Goal: Transaction & Acquisition: Purchase product/service

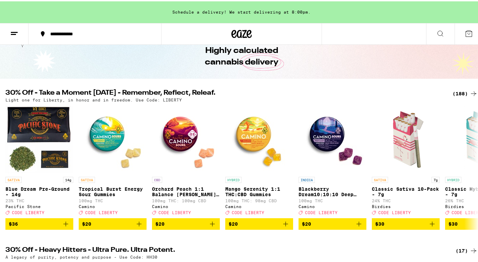
scroll to position [31, 0]
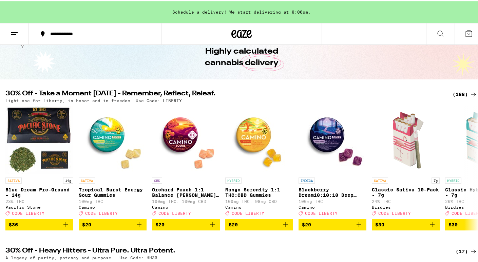
click at [470, 254] on icon at bounding box center [474, 250] width 8 height 8
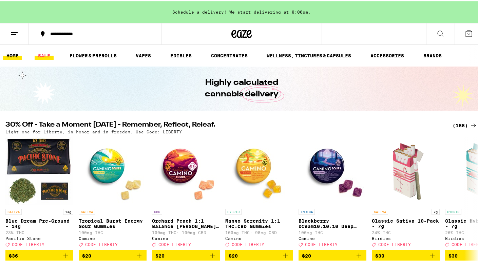
click at [41, 56] on link "SALE" at bounding box center [44, 54] width 19 height 8
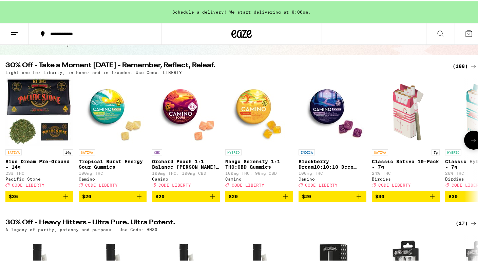
scroll to position [51, 0]
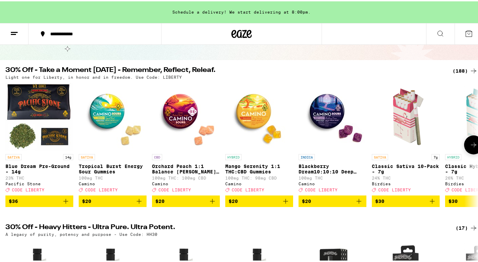
click at [470, 142] on icon at bounding box center [474, 143] width 8 height 8
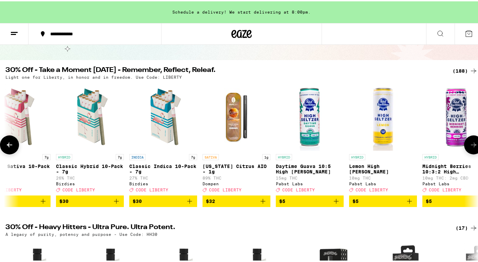
scroll to position [0, 393]
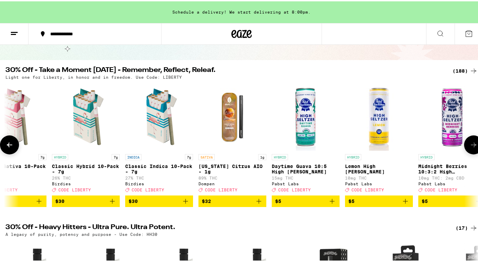
click at [470, 142] on icon at bounding box center [474, 143] width 8 height 8
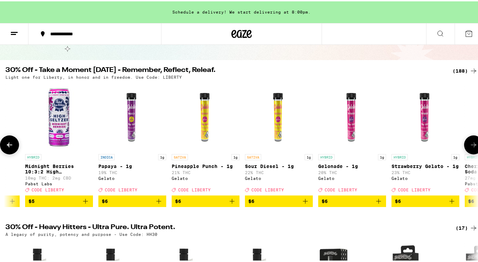
click at [470, 142] on icon at bounding box center [474, 143] width 8 height 8
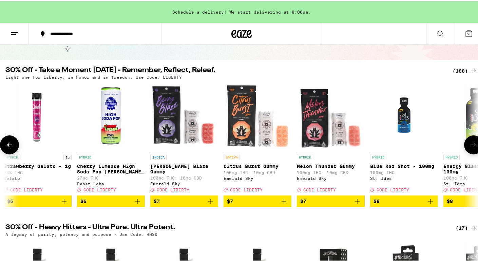
scroll to position [0, 1180]
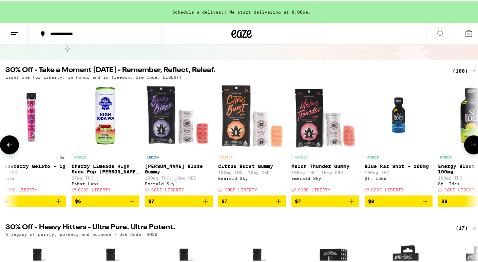
click at [470, 142] on icon at bounding box center [474, 143] width 8 height 8
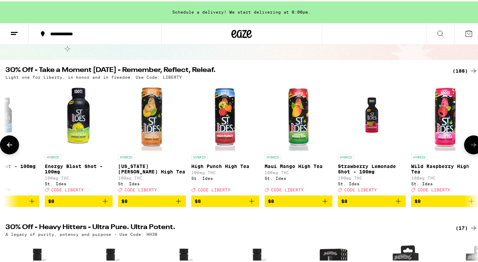
click at [470, 142] on icon at bounding box center [474, 143] width 8 height 8
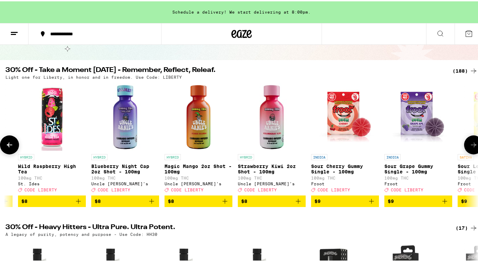
click at [470, 142] on icon at bounding box center [474, 143] width 8 height 8
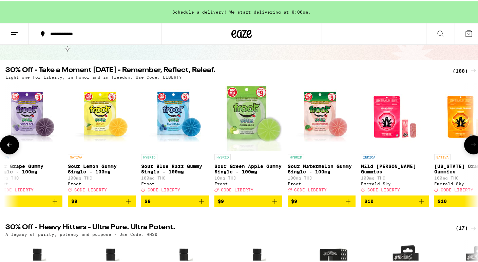
scroll to position [0, 2360]
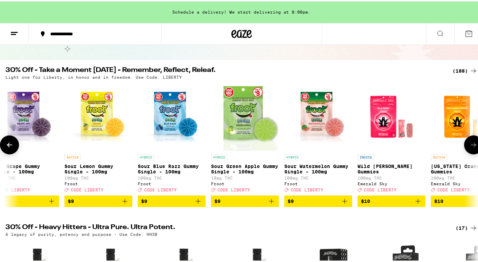
click at [470, 142] on icon at bounding box center [474, 143] width 8 height 8
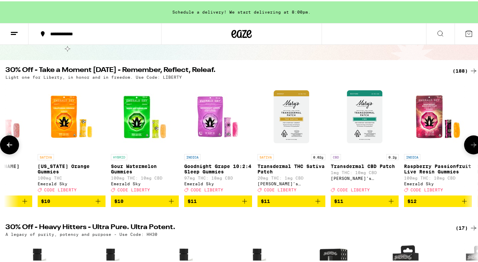
click at [470, 142] on icon at bounding box center [474, 143] width 8 height 8
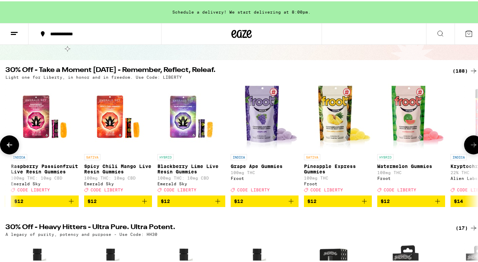
click at [470, 142] on icon at bounding box center [474, 143] width 8 height 8
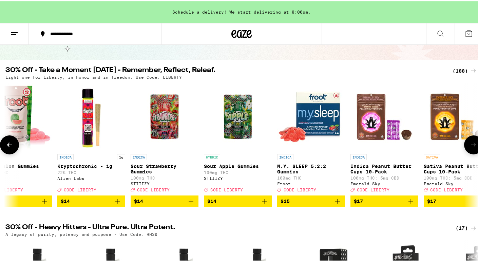
click at [470, 142] on icon at bounding box center [474, 143] width 8 height 8
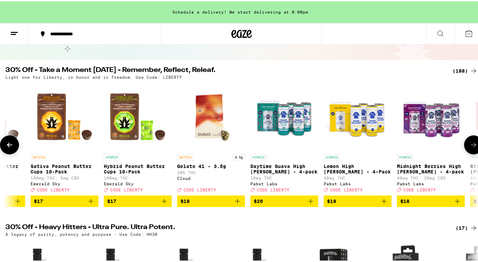
click at [470, 142] on icon at bounding box center [474, 143] width 8 height 8
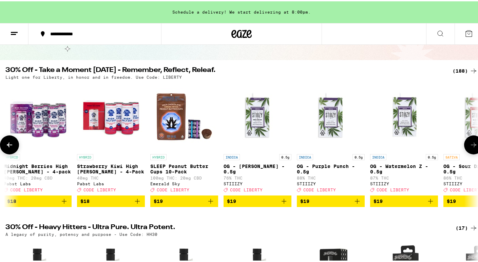
click at [467, 142] on button at bounding box center [473, 143] width 19 height 19
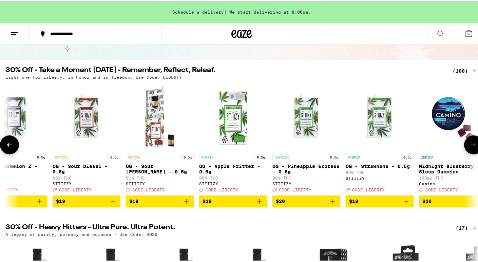
scroll to position [0, 4720]
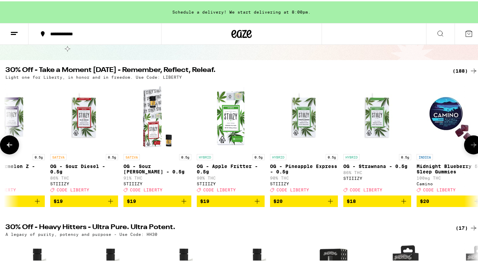
click at [8, 146] on icon at bounding box center [9, 143] width 5 height 5
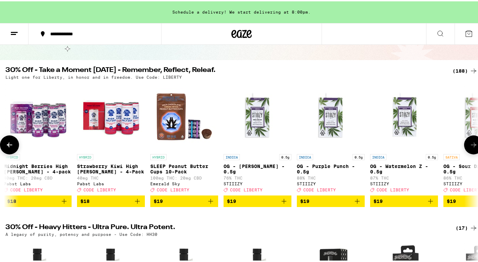
click at [8, 146] on icon at bounding box center [9, 143] width 5 height 5
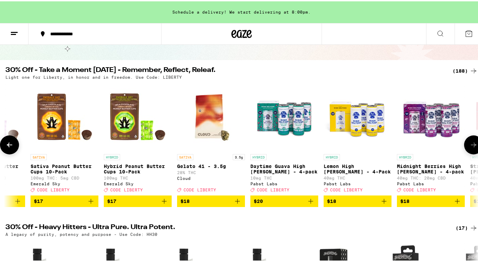
scroll to position [0, 3933]
click at [471, 146] on icon at bounding box center [474, 143] width 8 height 8
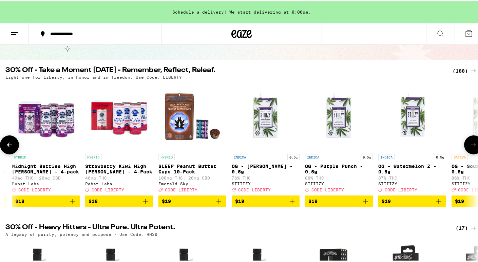
click at [471, 146] on icon at bounding box center [474, 143] width 8 height 8
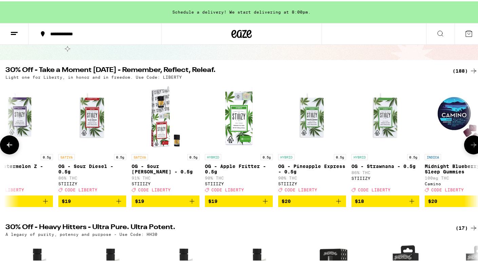
click at [471, 146] on icon at bounding box center [474, 143] width 8 height 8
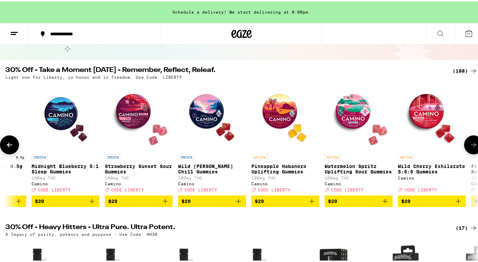
click at [471, 146] on icon at bounding box center [473, 143] width 5 height 5
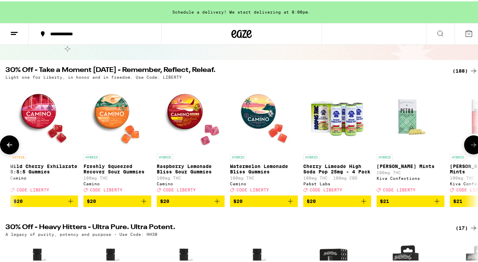
scroll to position [0, 5499]
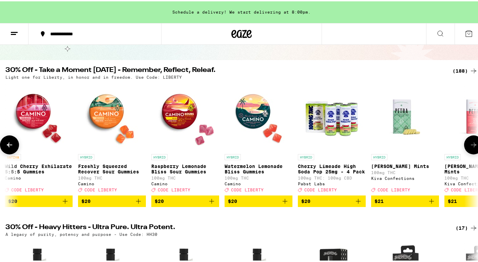
click at [471, 146] on icon at bounding box center [473, 143] width 5 height 5
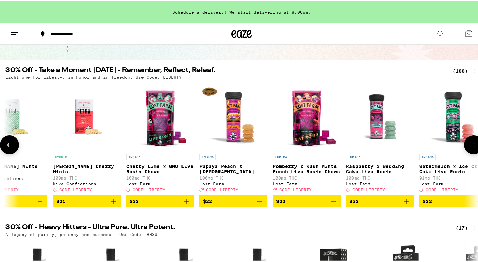
scroll to position [0, 5892]
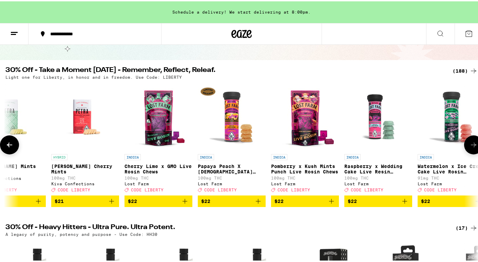
click at [471, 146] on icon at bounding box center [473, 143] width 5 height 5
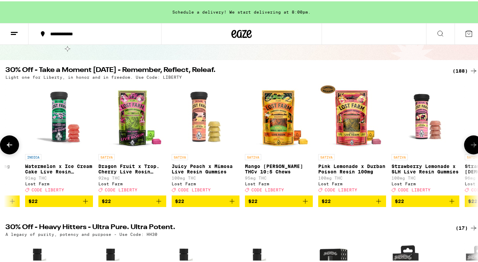
scroll to position [0, 6285]
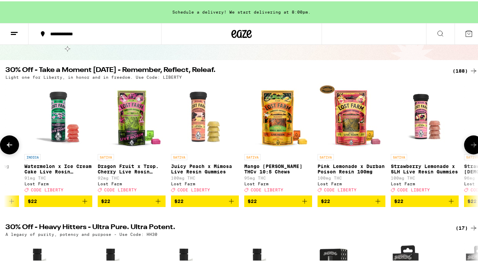
click at [471, 146] on icon at bounding box center [473, 143] width 5 height 5
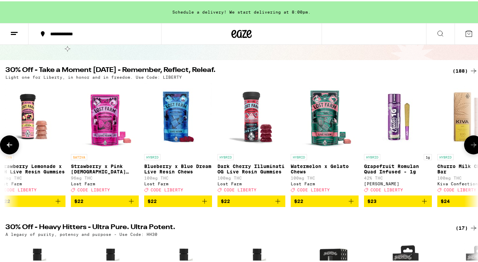
click at [471, 146] on icon at bounding box center [473, 143] width 5 height 5
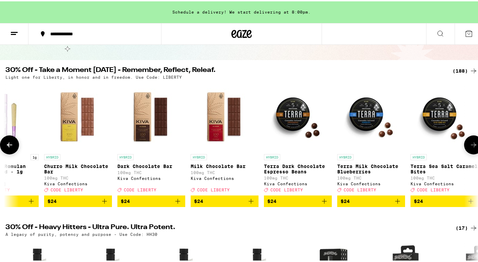
click at [471, 146] on icon at bounding box center [473, 143] width 5 height 5
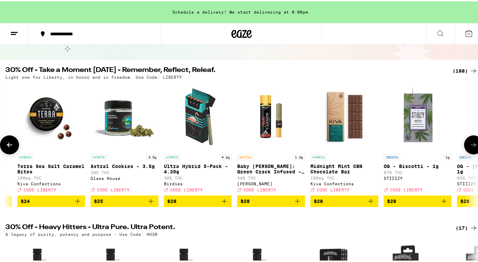
click at [471, 146] on icon at bounding box center [473, 143] width 5 height 5
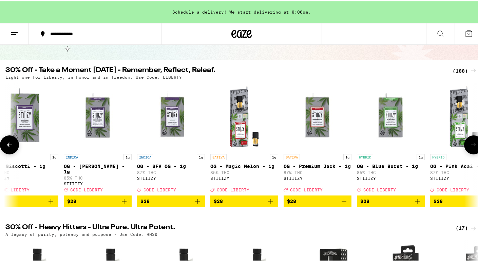
click at [471, 146] on icon at bounding box center [473, 143] width 5 height 5
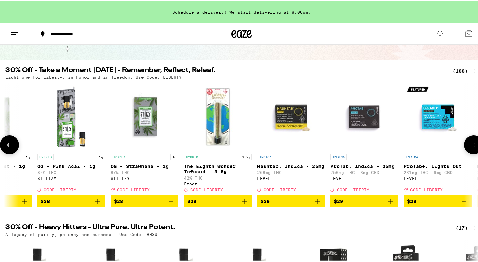
scroll to position [0, 8252]
click at [471, 146] on icon at bounding box center [473, 143] width 5 height 5
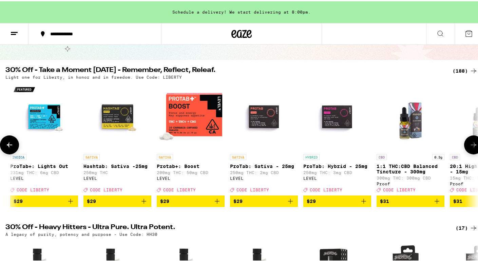
click at [471, 146] on icon at bounding box center [473, 143] width 5 height 5
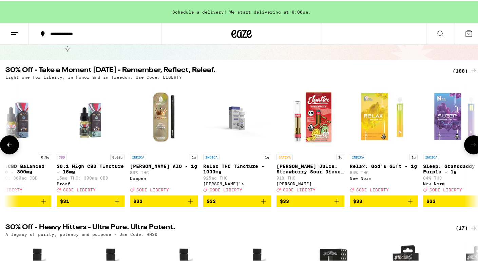
click at [471, 146] on icon at bounding box center [473, 143] width 5 height 5
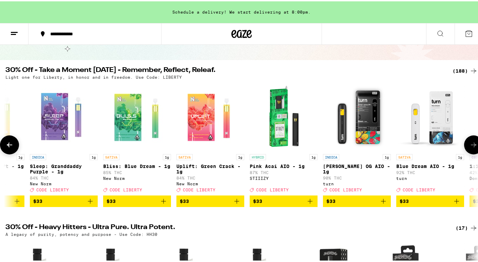
click at [471, 146] on icon at bounding box center [473, 143] width 5 height 5
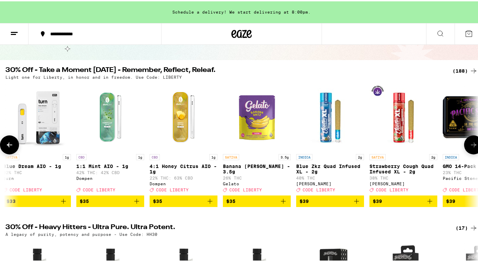
click at [471, 146] on icon at bounding box center [473, 143] width 5 height 5
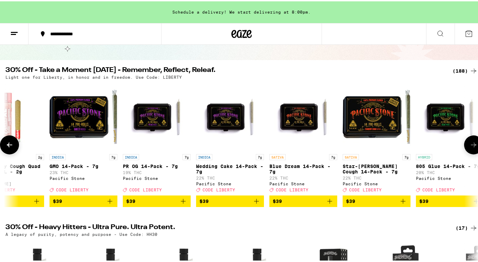
click at [471, 146] on icon at bounding box center [473, 143] width 5 height 5
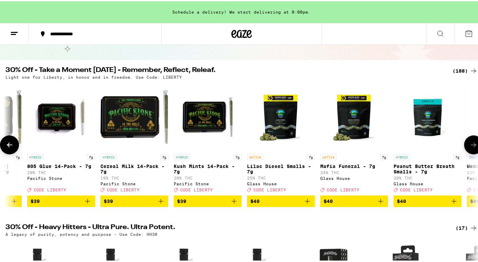
scroll to position [0, 10612]
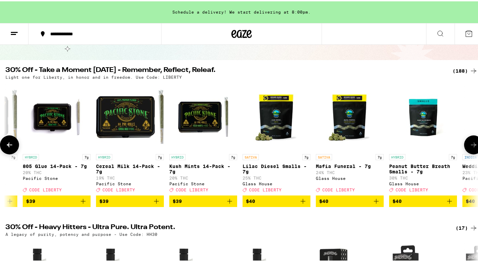
click at [471, 147] on icon at bounding box center [474, 143] width 8 height 8
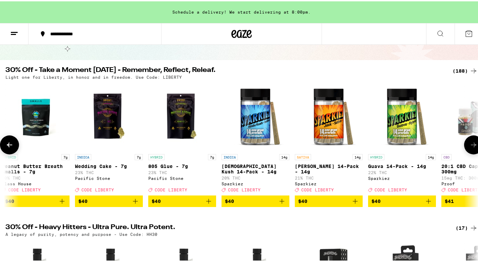
scroll to position [0, 11006]
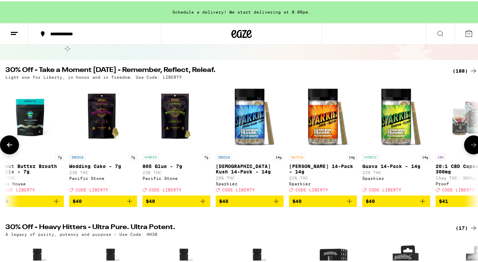
click at [55, 204] on icon "Add to bag" at bounding box center [56, 200] width 8 height 8
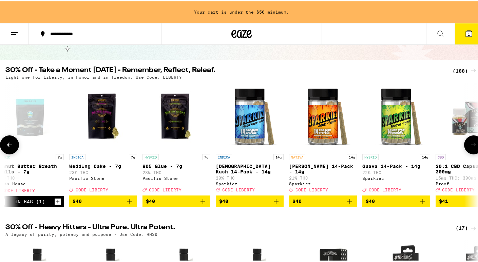
click at [470, 147] on icon at bounding box center [474, 143] width 8 height 8
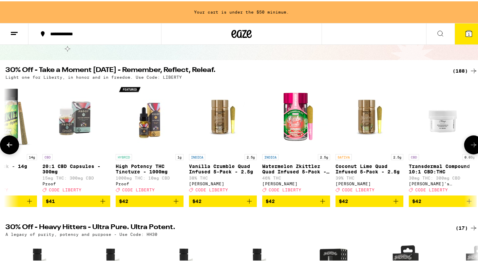
click at [470, 147] on icon at bounding box center [474, 143] width 8 height 8
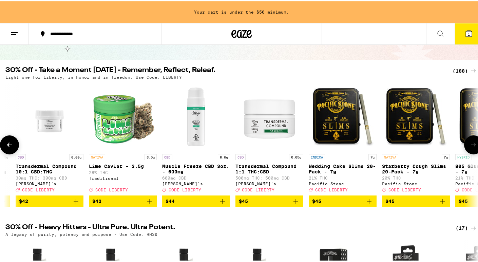
click at [470, 147] on icon at bounding box center [474, 143] width 8 height 8
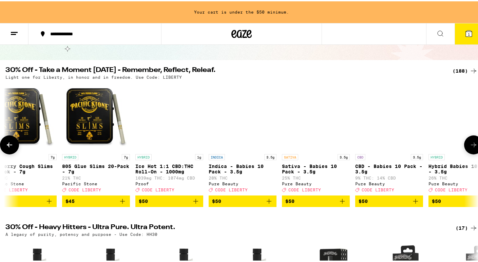
click at [470, 147] on icon at bounding box center [474, 143] width 8 height 8
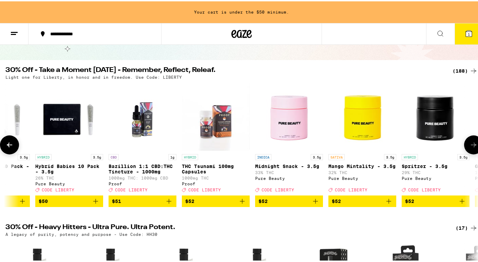
click at [470, 147] on icon at bounding box center [474, 143] width 8 height 8
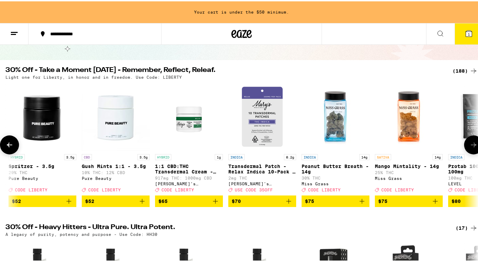
click at [470, 147] on icon at bounding box center [474, 143] width 8 height 8
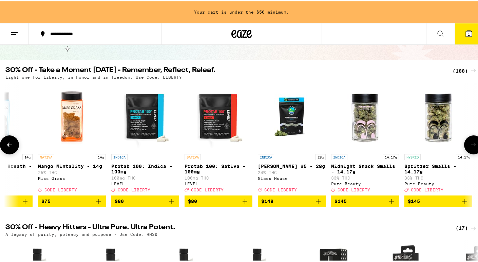
scroll to position [0, 13314]
click at [470, 147] on div at bounding box center [473, 143] width 19 height 19
click at [7, 147] on icon at bounding box center [9, 143] width 8 height 8
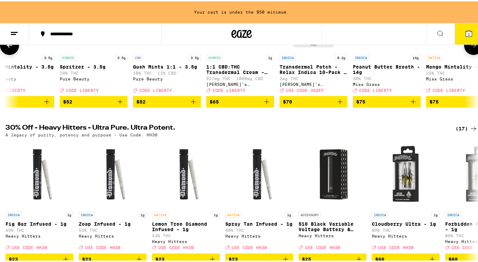
scroll to position [192, 0]
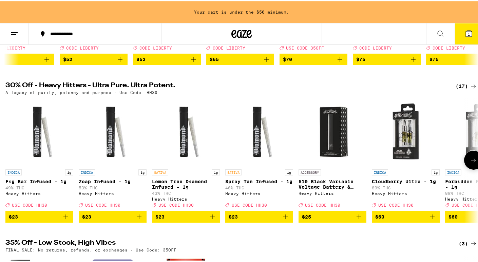
click at [466, 160] on button at bounding box center [473, 158] width 19 height 19
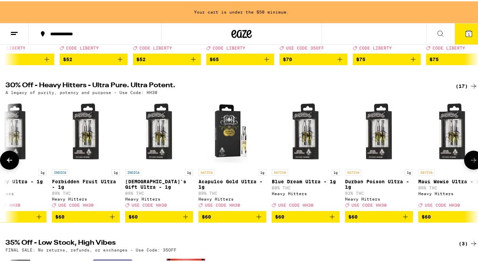
click at [466, 160] on button at bounding box center [473, 158] width 19 height 19
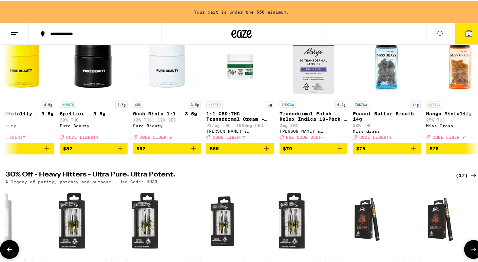
scroll to position [0, 0]
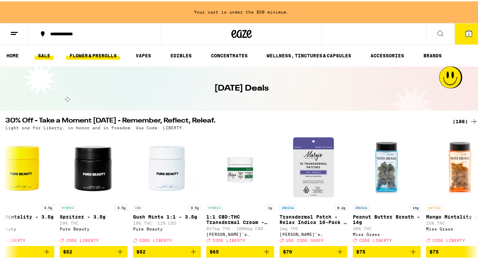
click at [78, 54] on link "FLOWER & PREROLLS" at bounding box center [93, 54] width 54 height 8
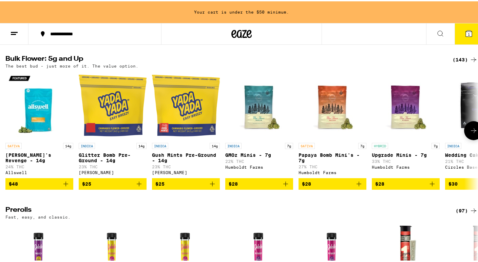
scroll to position [218, 0]
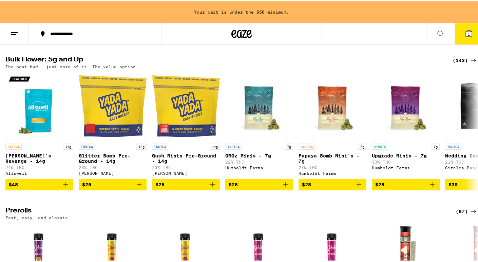
click at [455, 62] on div "(143)" at bounding box center [465, 59] width 25 height 8
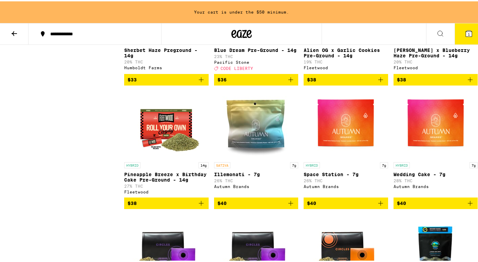
scroll to position [643, 0]
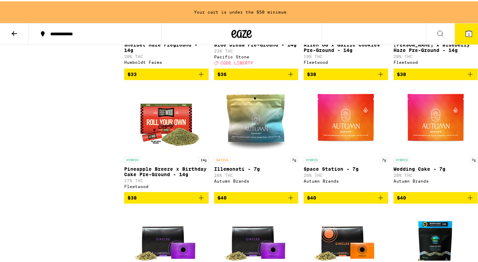
click at [195, 201] on span "$38" at bounding box center [167, 196] width 78 height 8
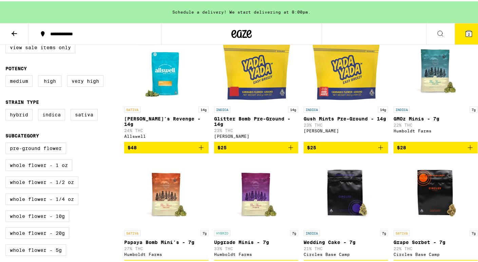
scroll to position [0, 0]
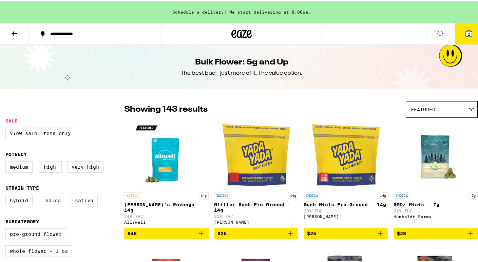
click at [465, 28] on icon at bounding box center [469, 32] width 8 height 8
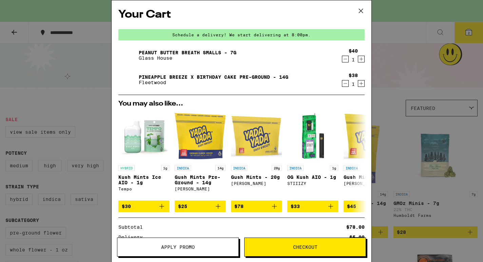
click at [181, 250] on button "Apply Promo" at bounding box center [178, 247] width 122 height 19
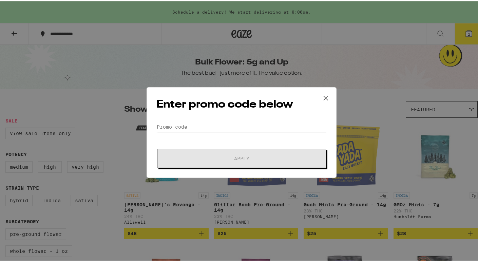
click at [195, 119] on div "Enter promo code below Promo Code Apply" at bounding box center [242, 131] width 190 height 91
click at [191, 128] on input "Promo Code" at bounding box center [241, 125] width 170 height 10
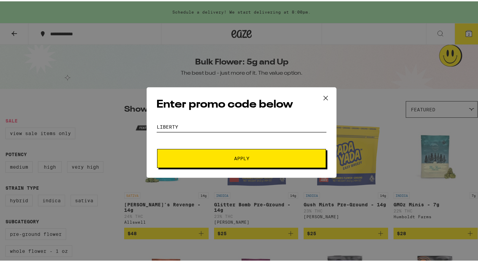
type input "liberty"
click at [157, 148] on button "Apply" at bounding box center [241, 157] width 169 height 19
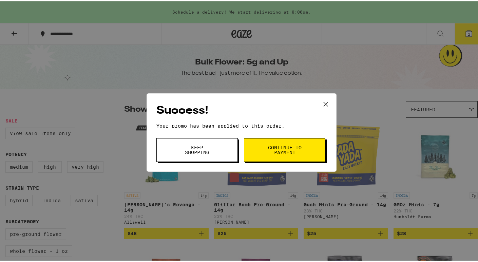
click at [274, 155] on button "Continue to payment" at bounding box center [284, 149] width 81 height 24
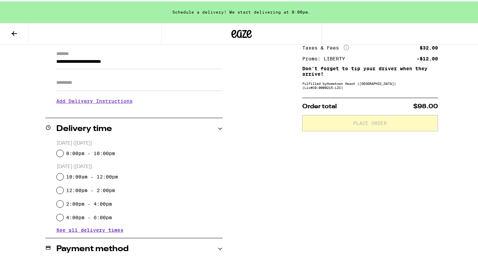
scroll to position [95, 0]
click at [59, 152] on input "8:00pm - 10:00pm" at bounding box center [60, 151] width 7 height 7
radio input "true"
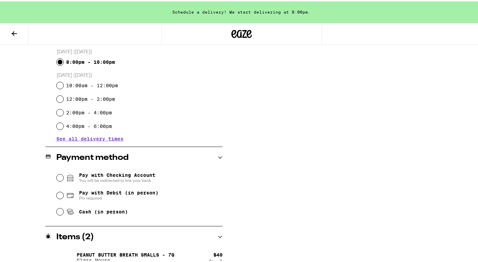
scroll to position [194, 0]
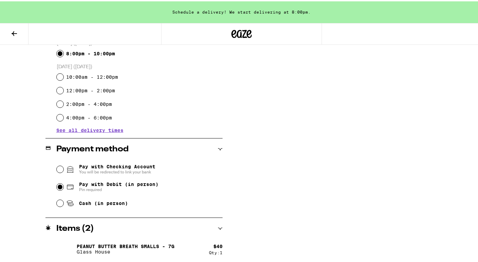
click at [57, 184] on input "Pay with Debit (in person) Pin required" at bounding box center [60, 185] width 7 height 7
radio input "true"
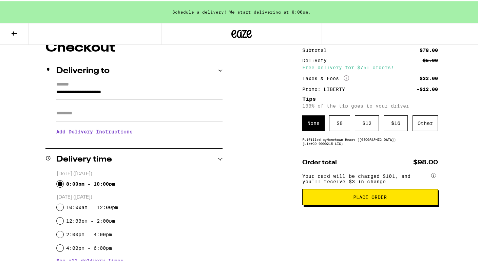
scroll to position [77, 0]
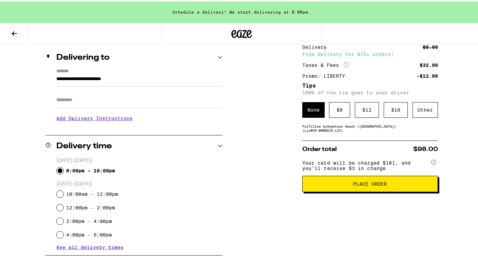
click at [345, 185] on span "Place Order" at bounding box center [370, 182] width 124 height 5
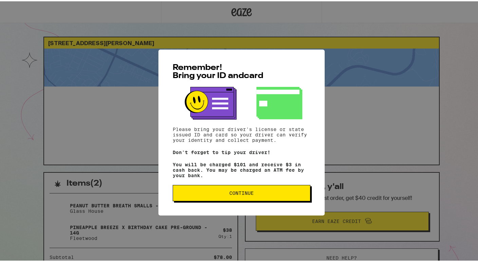
click at [246, 194] on span "Continue" at bounding box center [241, 191] width 24 height 5
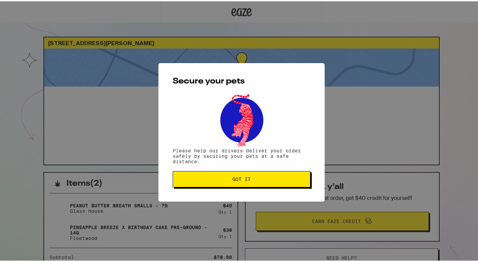
click at [241, 180] on span "Got it" at bounding box center [241, 177] width 18 height 5
